Goal: Find specific page/section

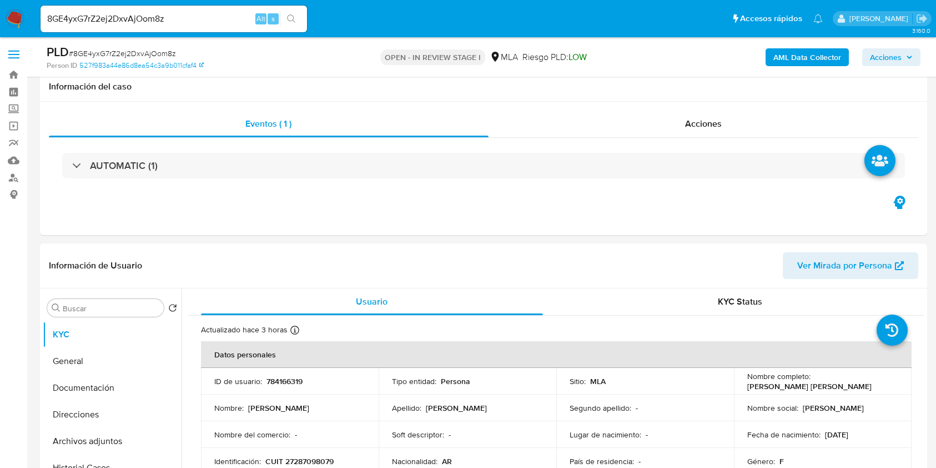
select select "10"
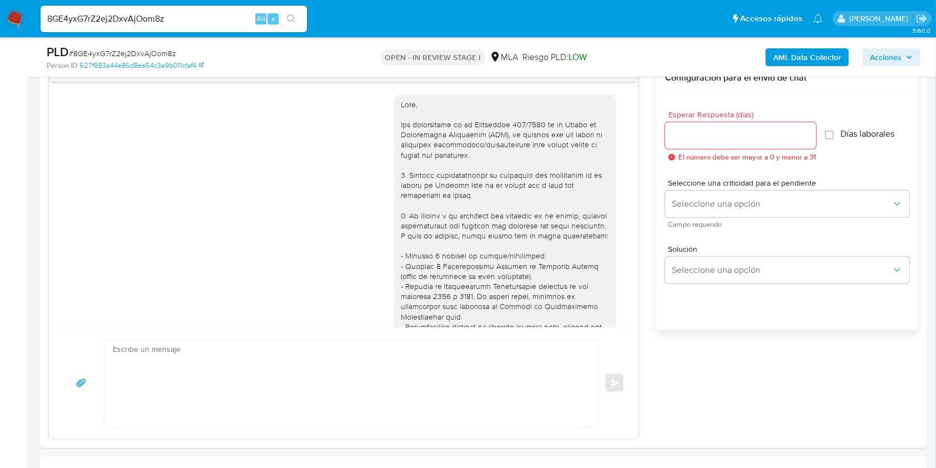
scroll to position [1209, 0]
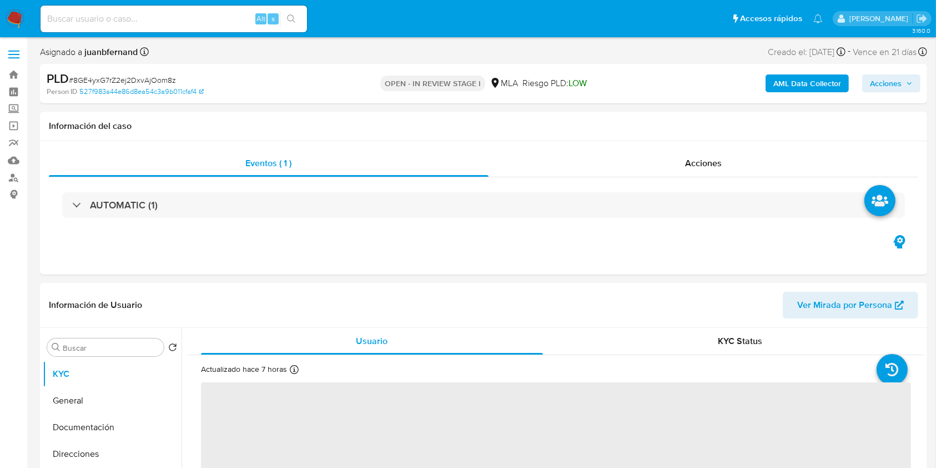
select select "10"
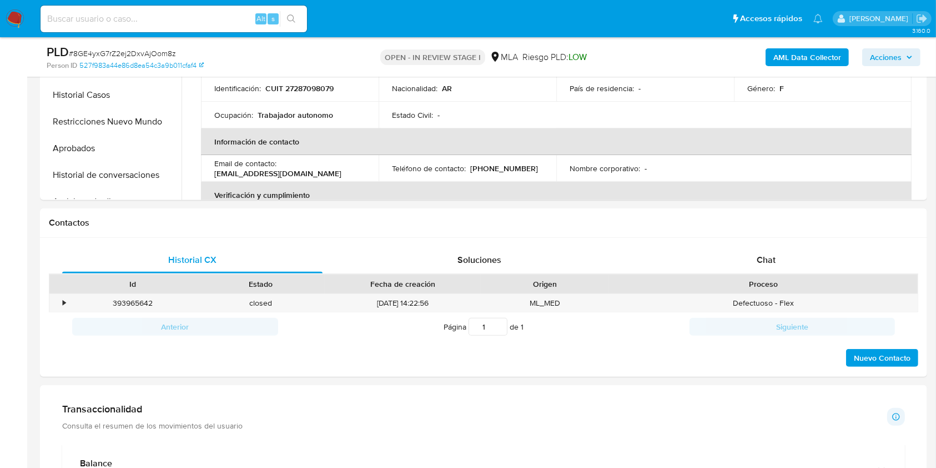
scroll to position [370, 0]
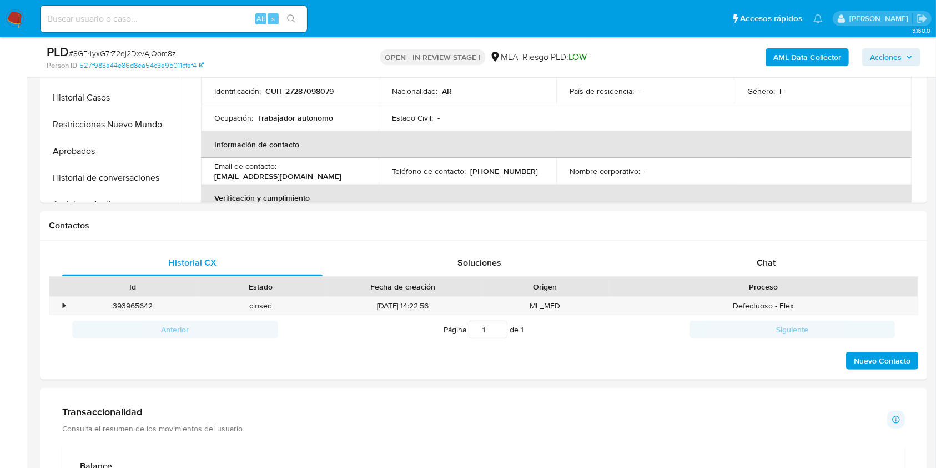
click at [219, 19] on input at bounding box center [174, 19] width 267 height 14
paste input "qMAo91uZTAutkucPHm7R73vK"
type input "qMAo91uZTAutkucPHm7R73vK"
click at [307, 32] on div "qMAo91uZTAutkucPHm7R73vK Alt s" at bounding box center [174, 18] width 267 height 31
click at [299, 24] on button "search-icon" at bounding box center [291, 19] width 23 height 16
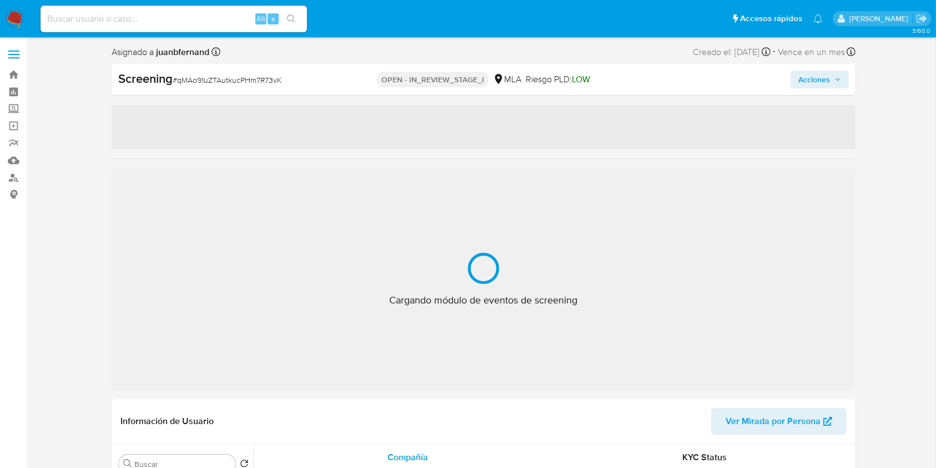
select select "10"
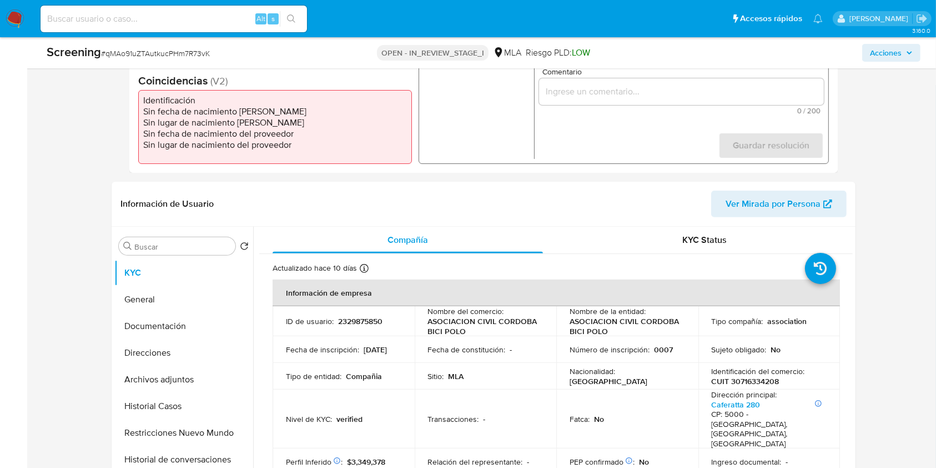
scroll to position [444, 0]
